Goal: Find specific page/section: Find specific page/section

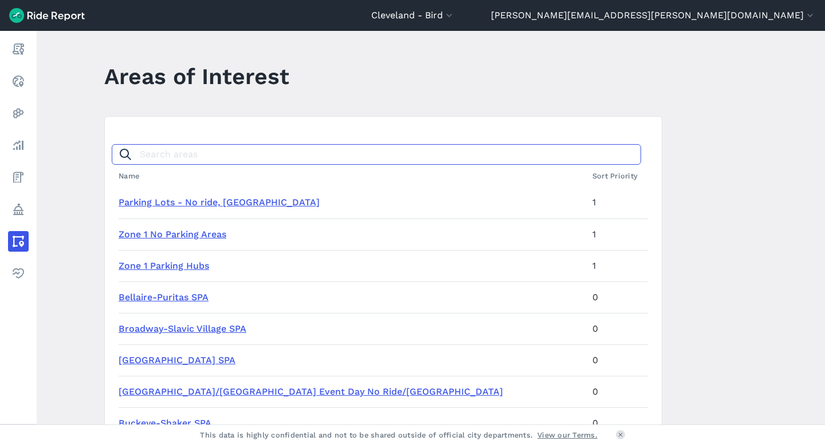
click at [204, 157] on input "Search areas" at bounding box center [376, 154] width 529 height 21
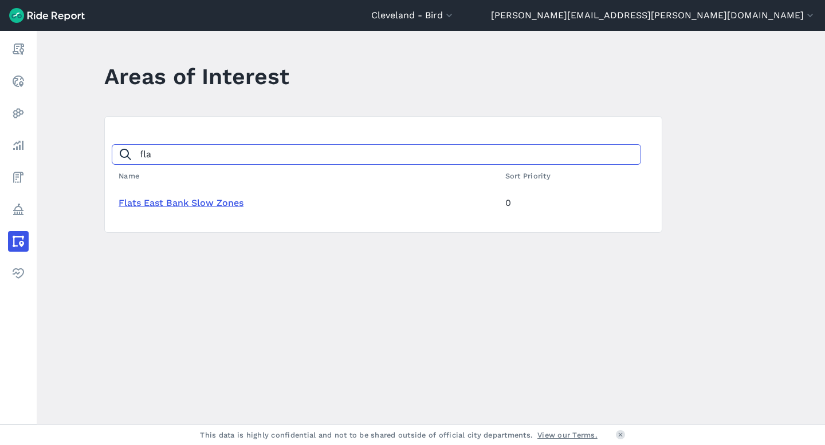
type input "fla"
click at [192, 206] on link "Flats East Bank Slow Zones" at bounding box center [181, 203] width 125 height 11
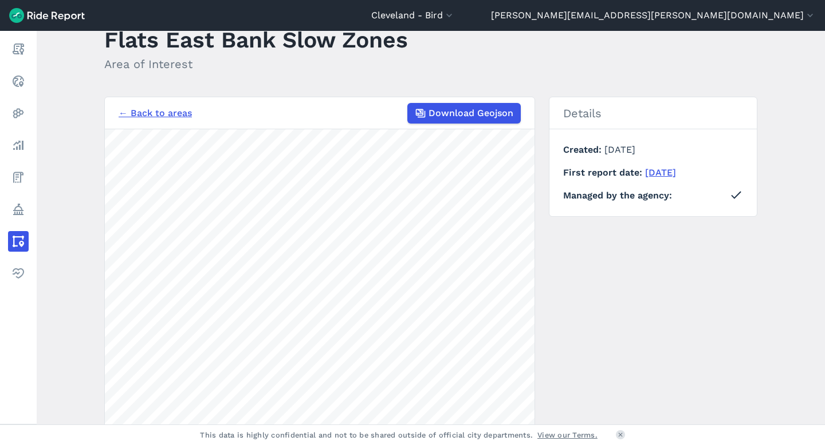
scroll to position [92, 0]
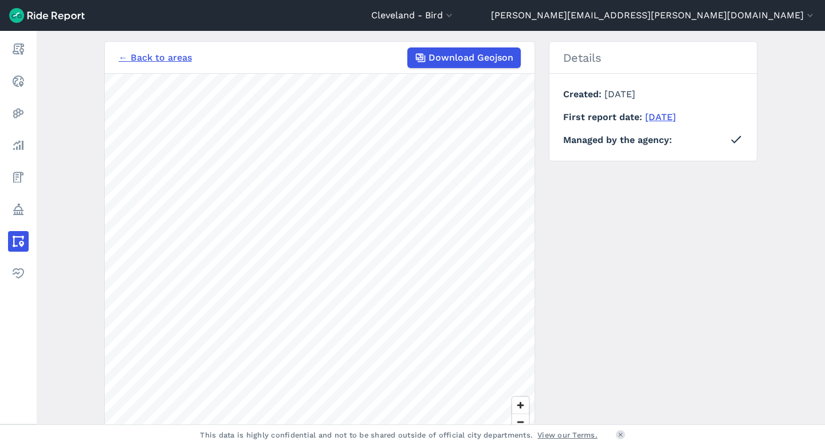
click at [136, 49] on div "← Back to areas Download Geojson" at bounding box center [320, 58] width 402 height 21
click at [133, 58] on link "← Back to areas" at bounding box center [155, 58] width 73 height 14
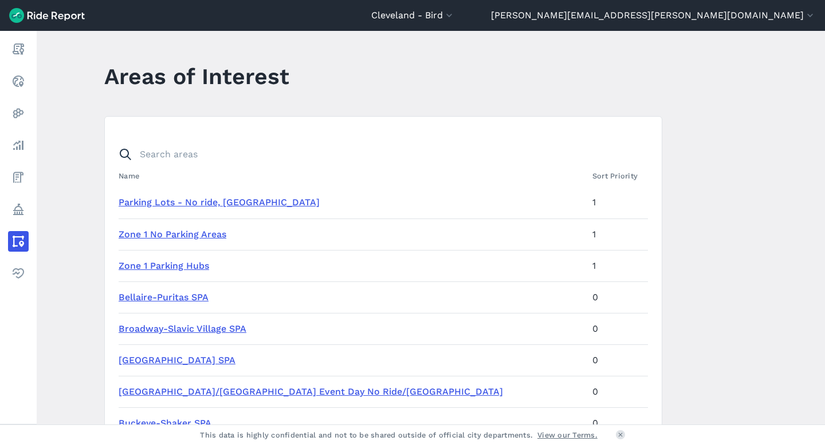
scroll to position [14, 0]
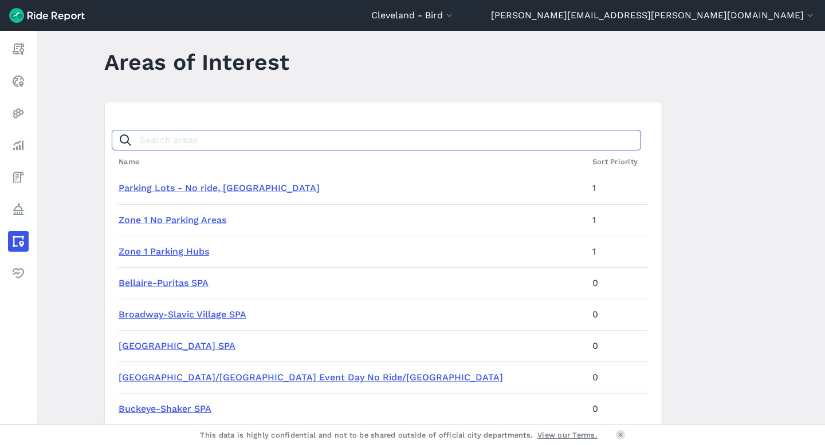
click at [231, 144] on input "Search areas" at bounding box center [376, 140] width 529 height 21
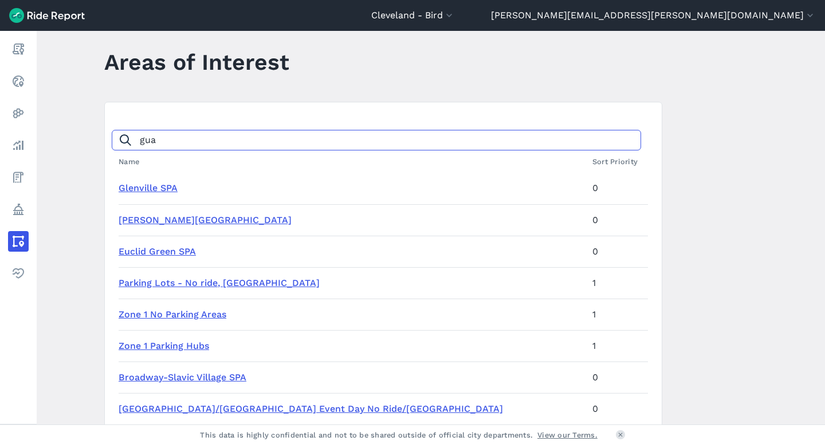
scroll to position [0, 0]
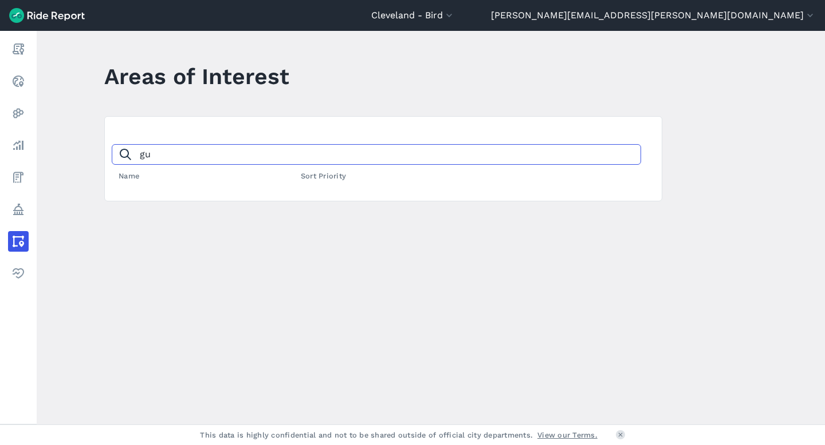
type input "g"
type input "p"
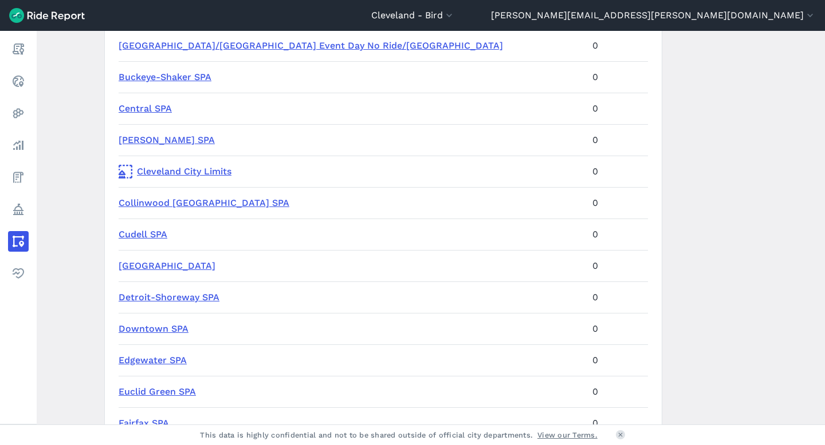
scroll to position [496, 0]
